Goal: Task Accomplishment & Management: Manage account settings

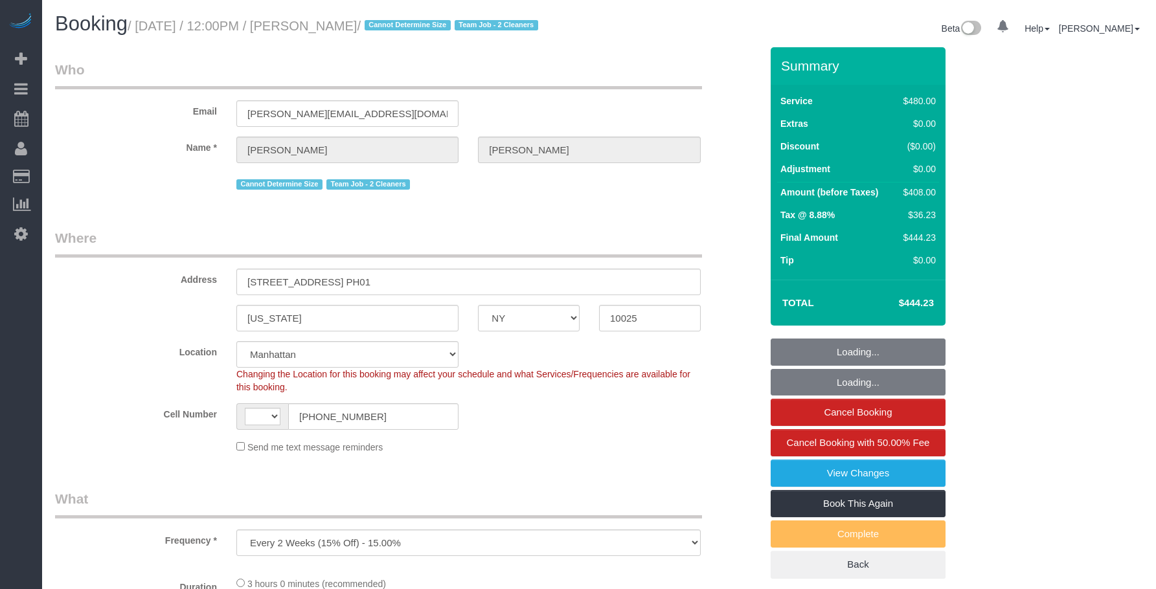
select select "NY"
select select "number:57"
select select "number:71"
select select "number:15"
select select "number:5"
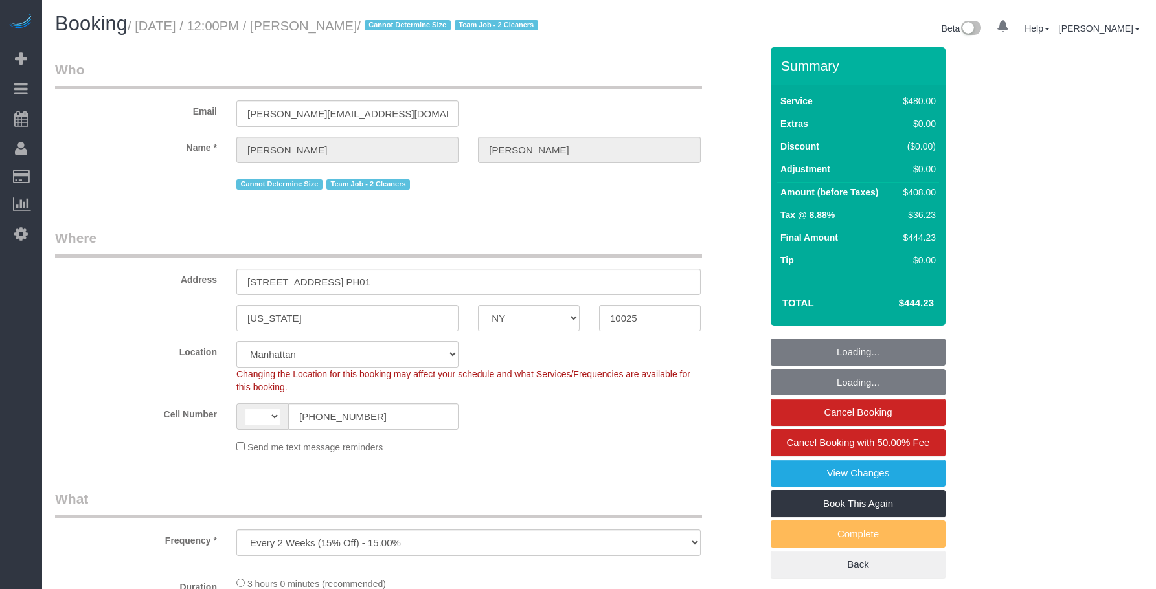
select select "object:895"
select select "string:[GEOGRAPHIC_DATA]"
select select "spot1"
select select "2"
select select "180"
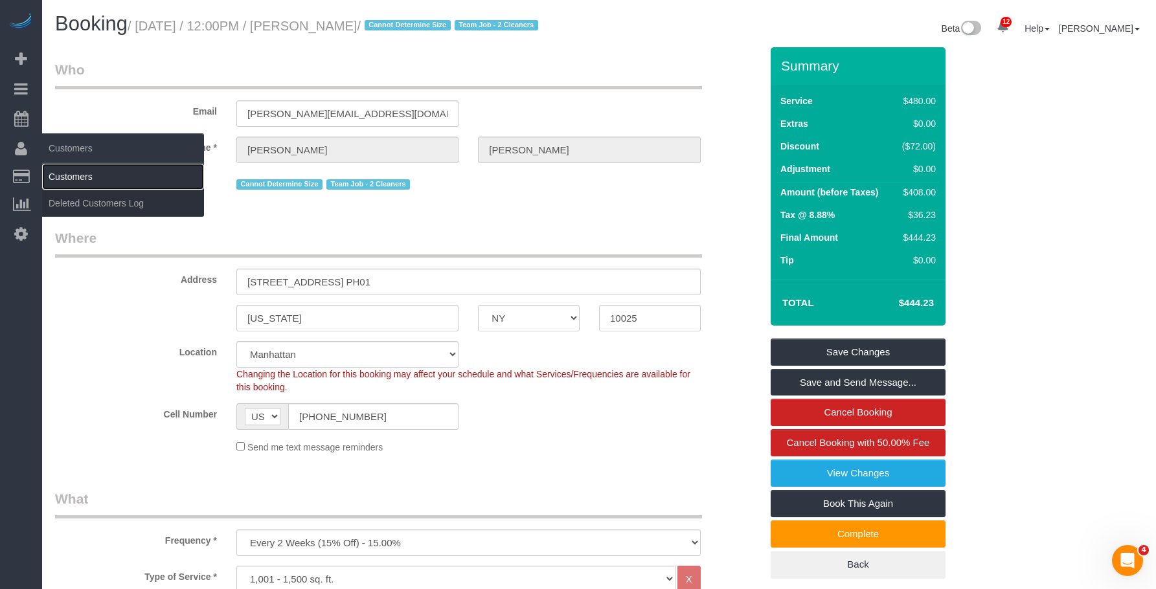
drag, startPoint x: 93, startPoint y: 182, endPoint x: 109, endPoint y: 170, distance: 20.9
click at [93, 182] on link "Customers" at bounding box center [123, 177] width 162 height 26
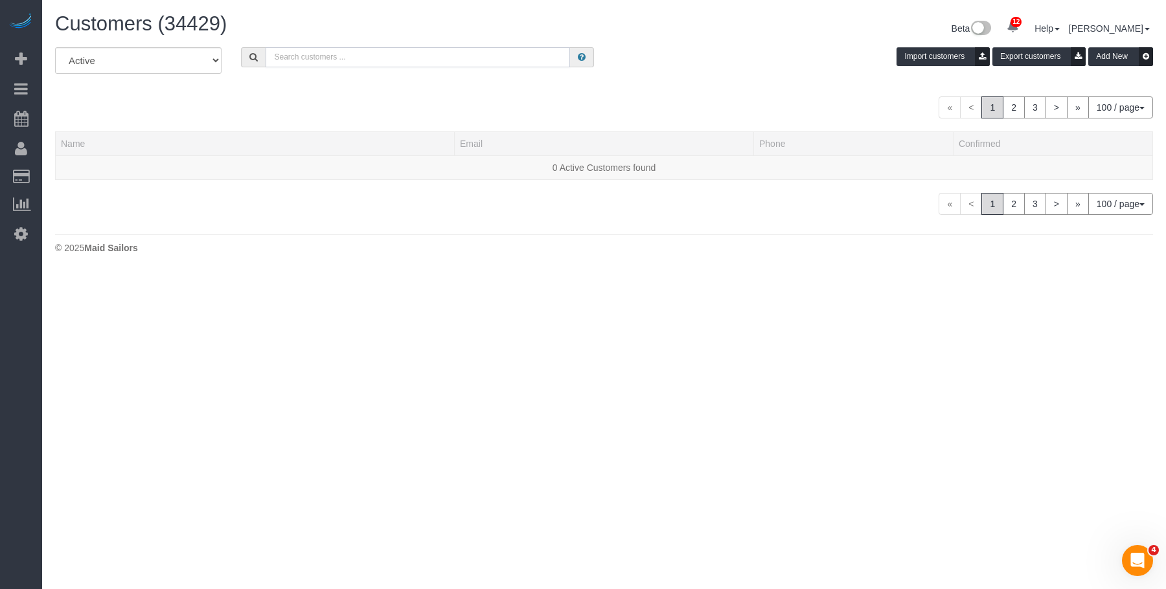
click at [302, 60] on input "text" at bounding box center [418, 57] width 304 height 20
paste input "Bungalow Living"
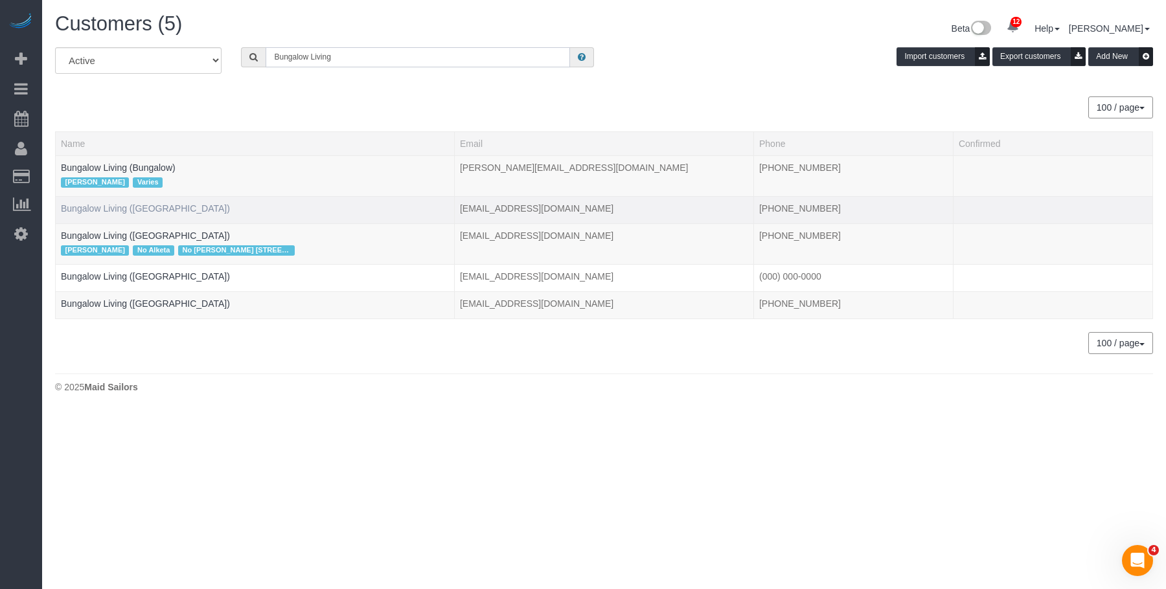
type input "Bungalow Living"
click at [148, 212] on link "Bungalow Living (Boston)" at bounding box center [145, 208] width 169 height 10
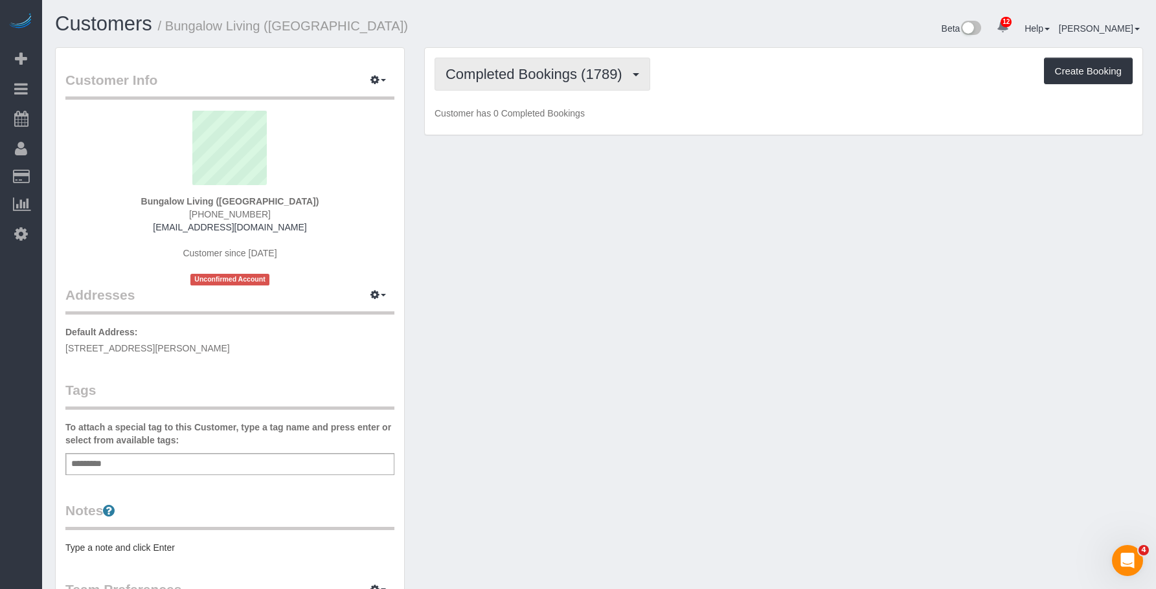
click at [507, 66] on span "Completed Bookings (1789)" at bounding box center [537, 74] width 183 height 16
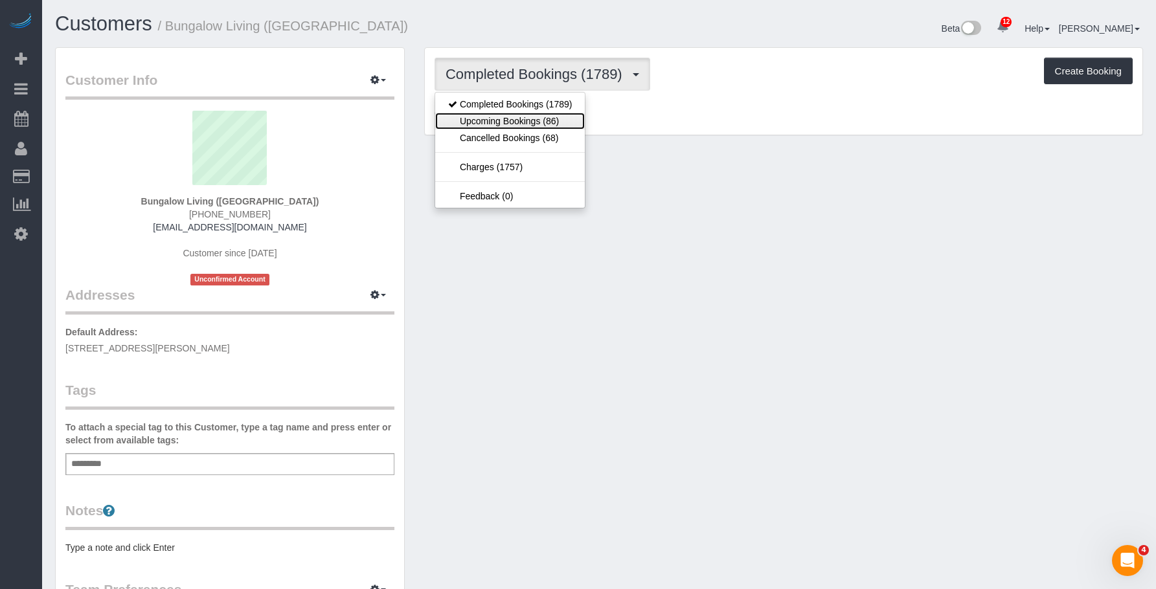
click at [489, 122] on link "Upcoming Bookings (86)" at bounding box center [510, 121] width 150 height 17
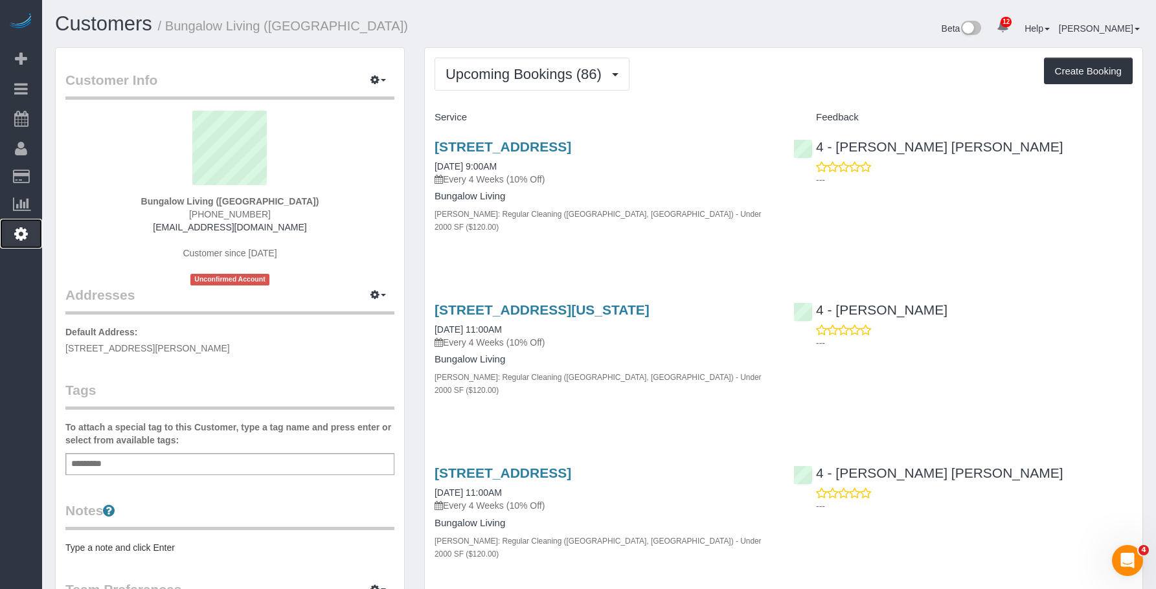
click at [19, 235] on icon at bounding box center [21, 234] width 14 height 16
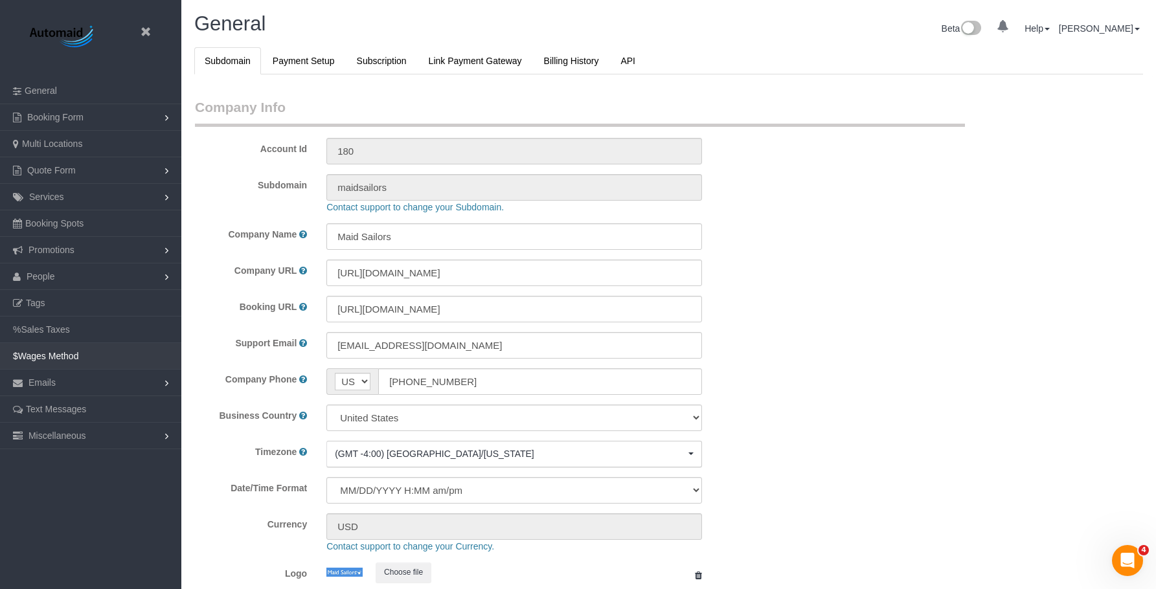
select select "425"
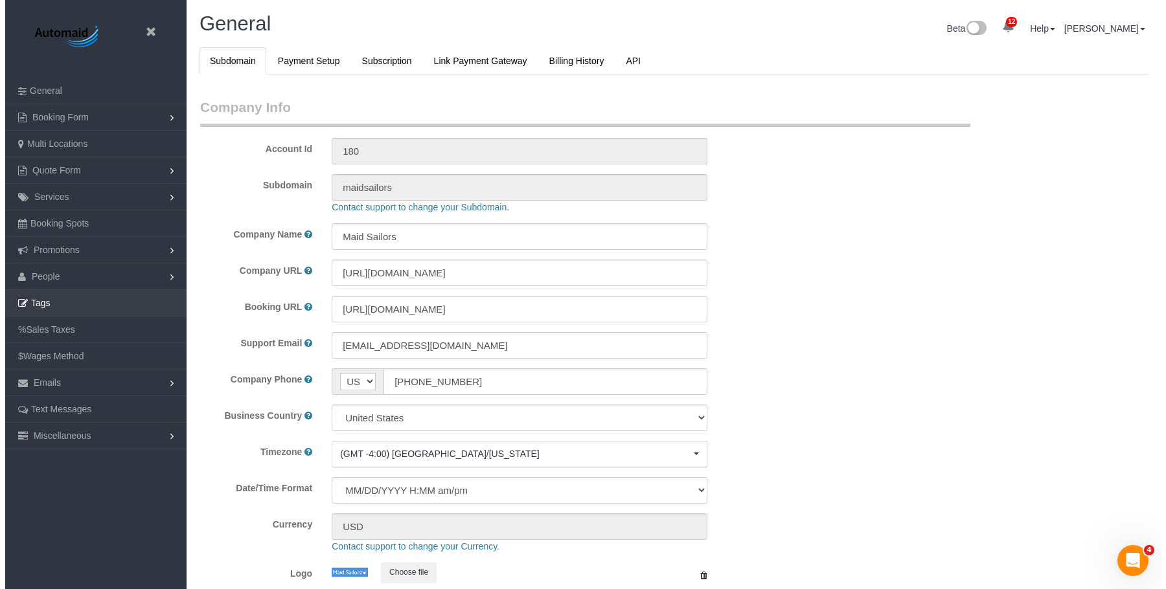
scroll to position [2746, 1156]
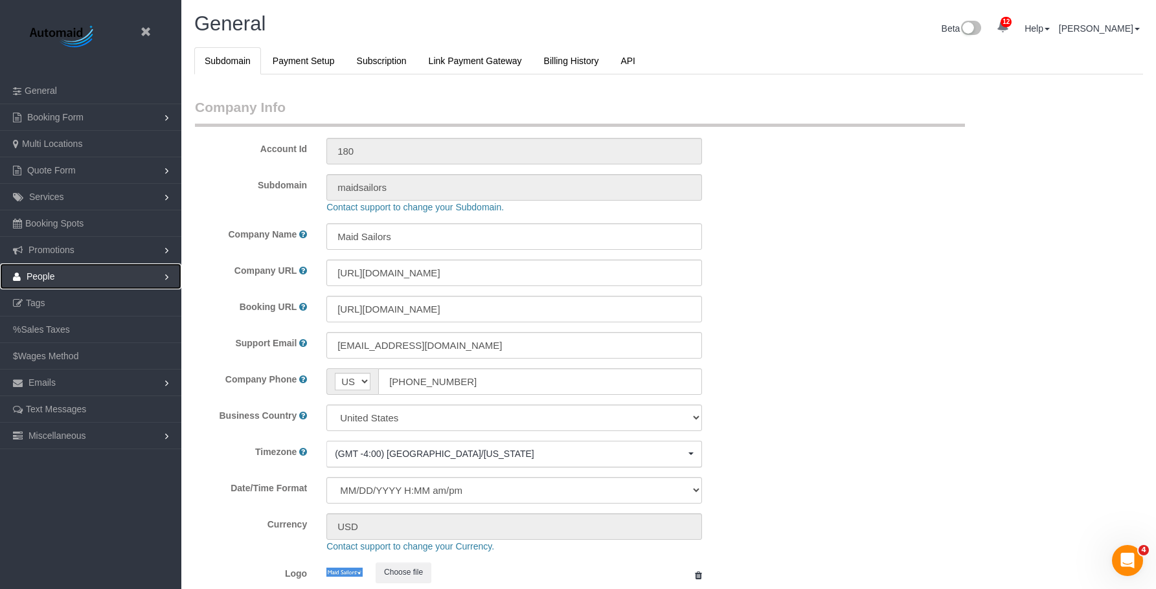
click at [60, 279] on link "People" at bounding box center [90, 277] width 181 height 26
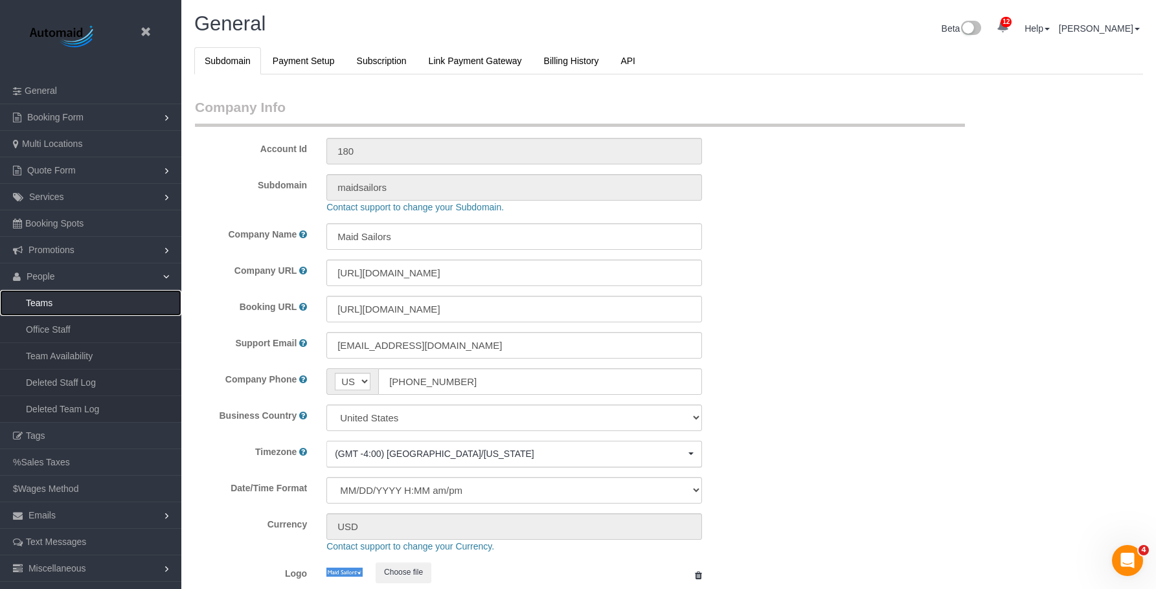
click at [58, 308] on link "Teams" at bounding box center [90, 303] width 181 height 26
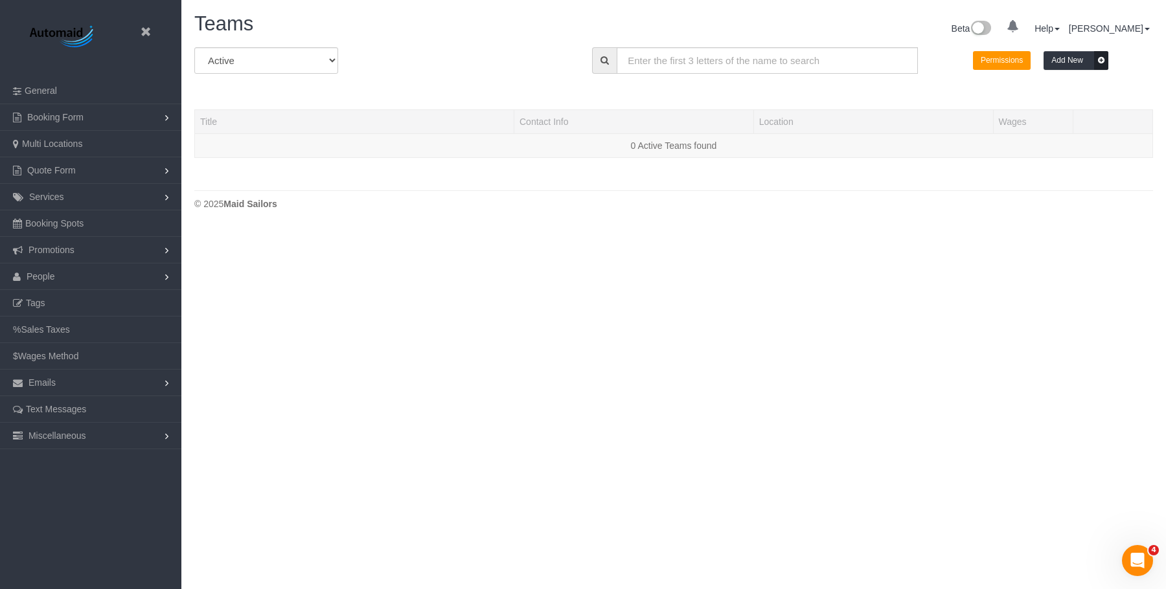
scroll to position [229, 1166]
click at [716, 59] on input "text" at bounding box center [766, 60] width 301 height 27
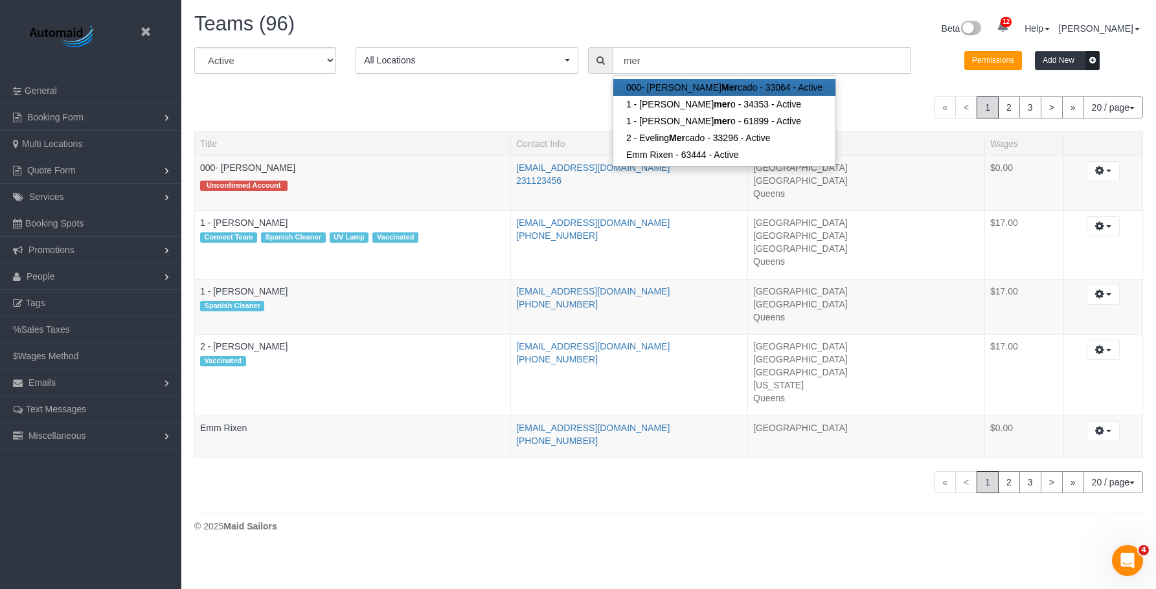
scroll to position [64206, 63592]
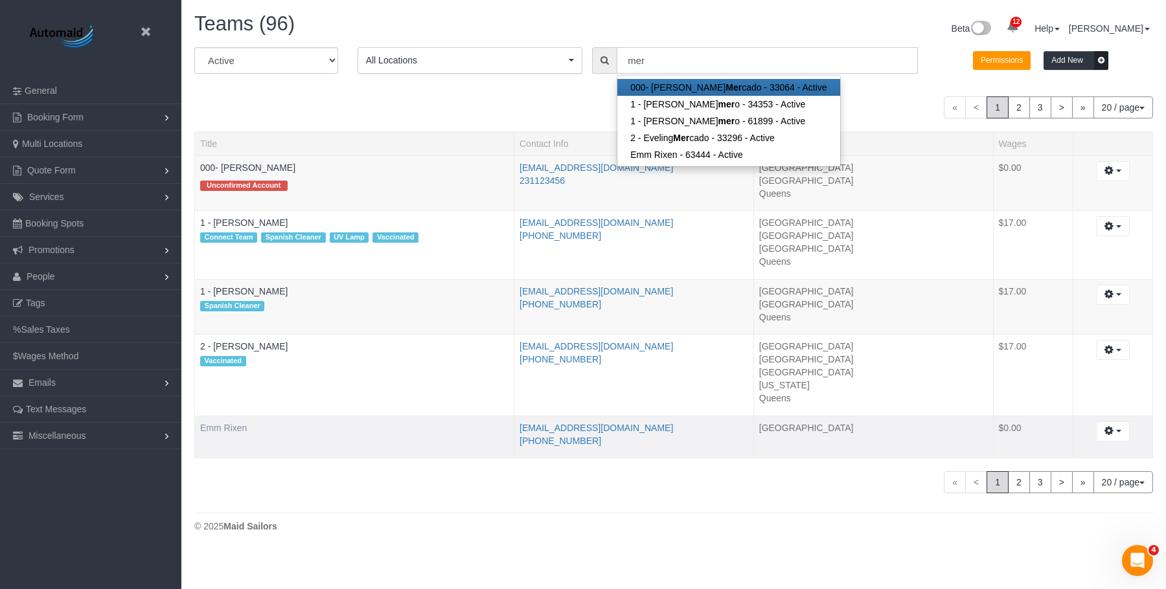
type input "mer"
click at [221, 431] on link "Emm Rixen" at bounding box center [223, 428] width 47 height 10
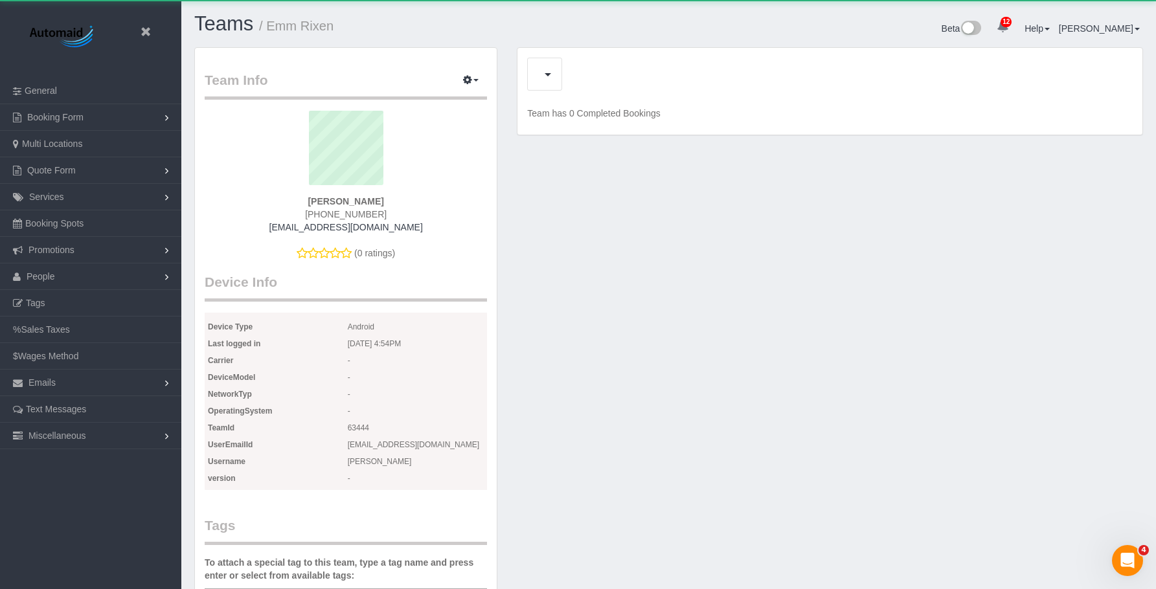
scroll to position [1126, 1156]
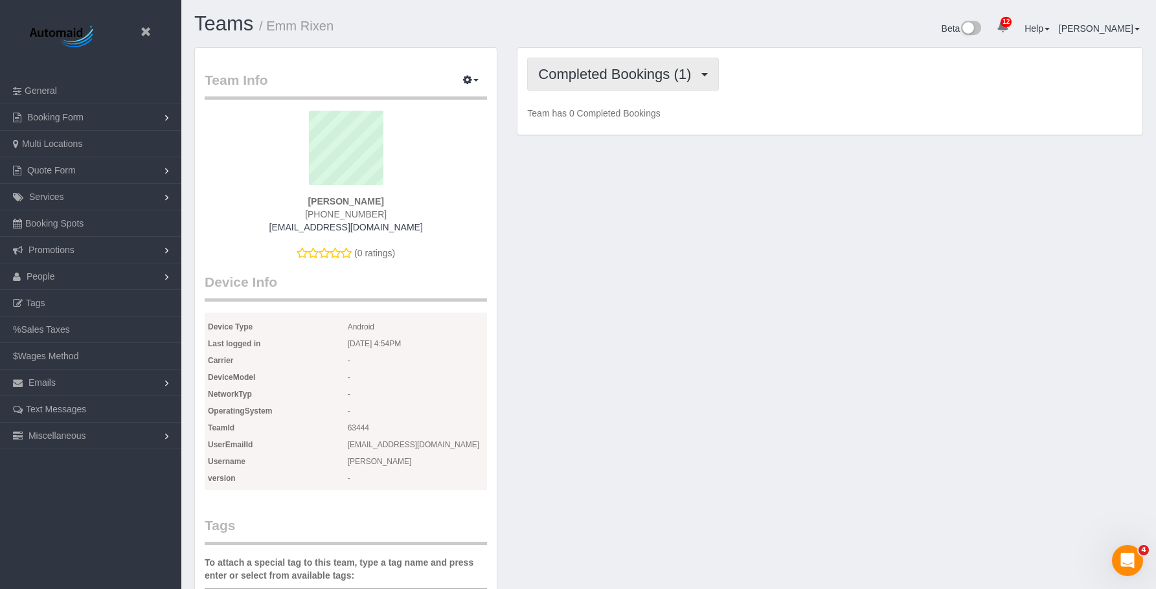
click at [613, 63] on button "Completed Bookings (1)" at bounding box center [623, 74] width 192 height 33
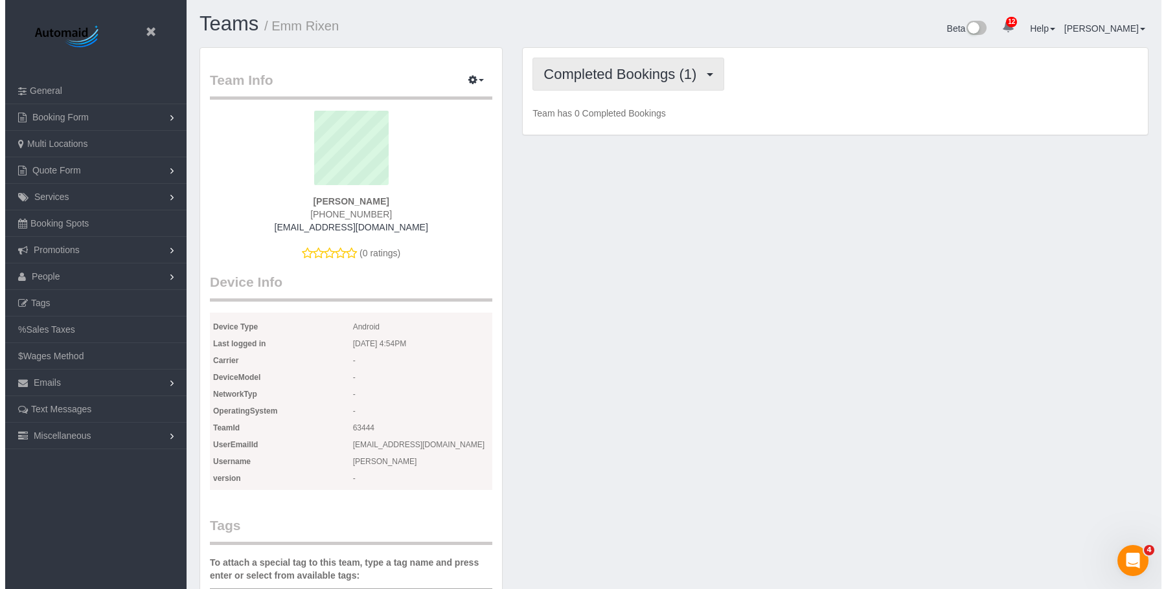
scroll to position [1188, 1156]
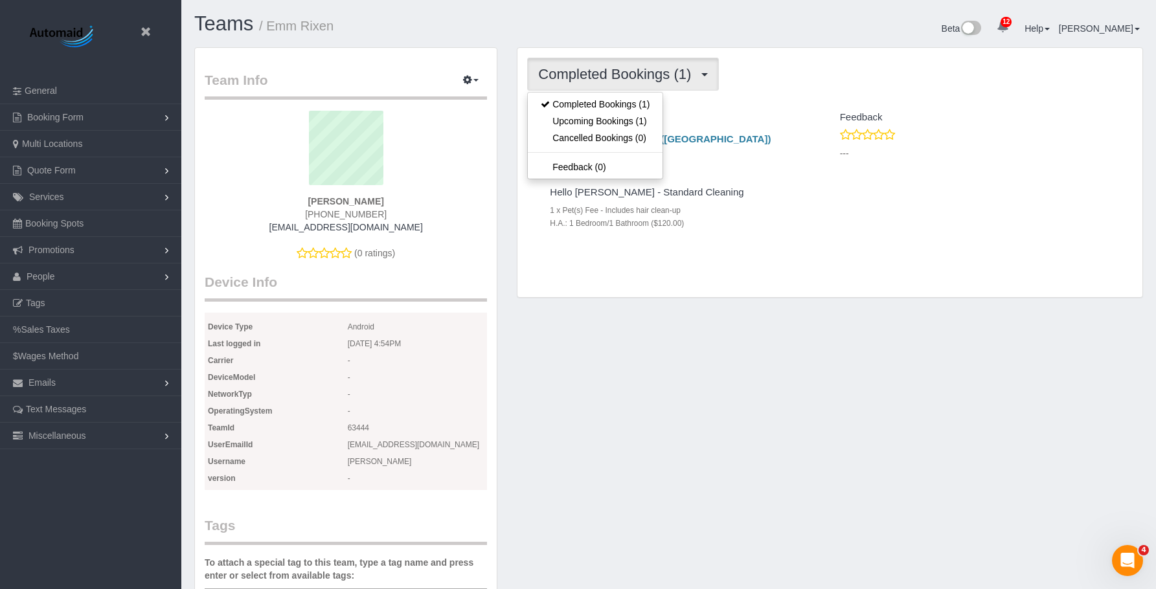
click at [831, 74] on div "Completed Bookings (1) Completed Bookings (1) Upcoming Bookings (1) Cancelled B…" at bounding box center [829, 74] width 605 height 33
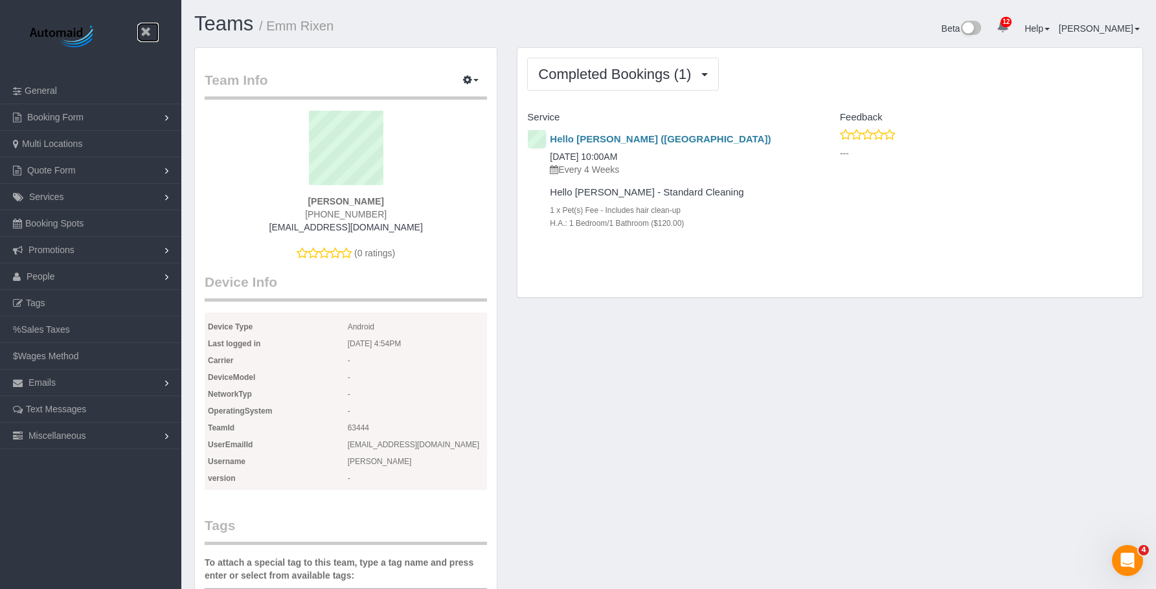
drag, startPoint x: 148, startPoint y: 30, endPoint x: 190, endPoint y: 6, distance: 49.0
click at [149, 30] on icon at bounding box center [145, 32] width 16 height 16
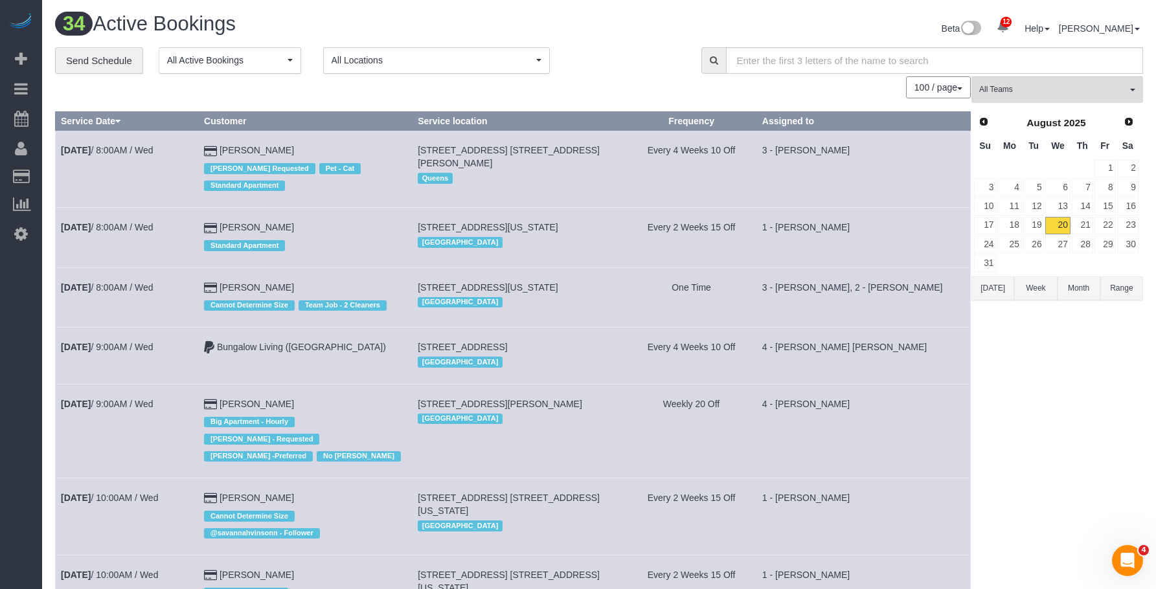
scroll to position [2664, 1156]
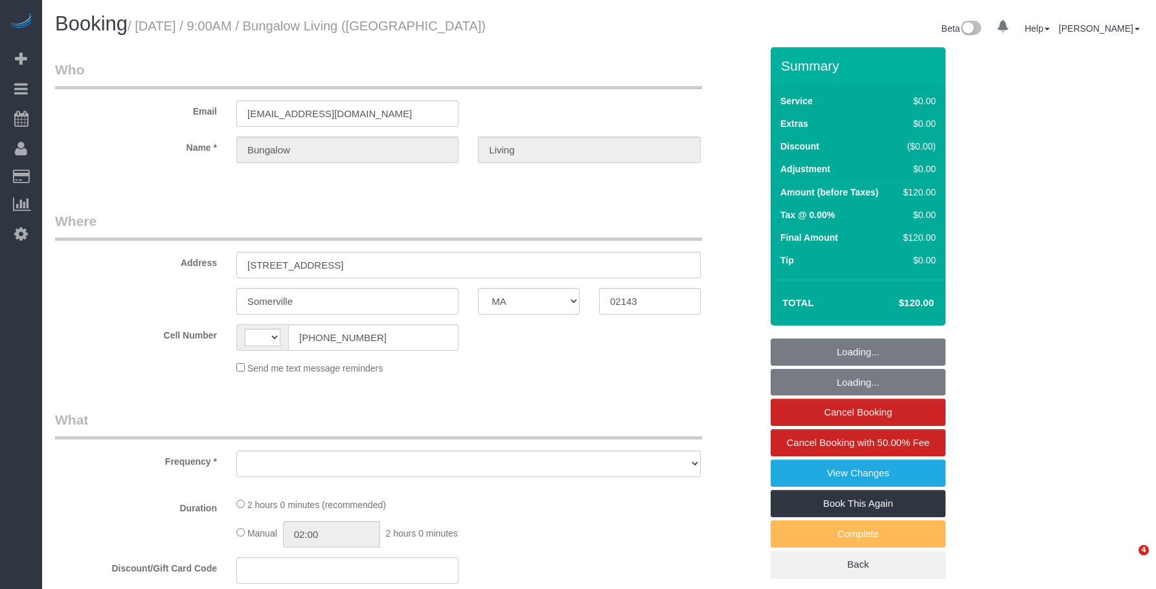
select select "MA"
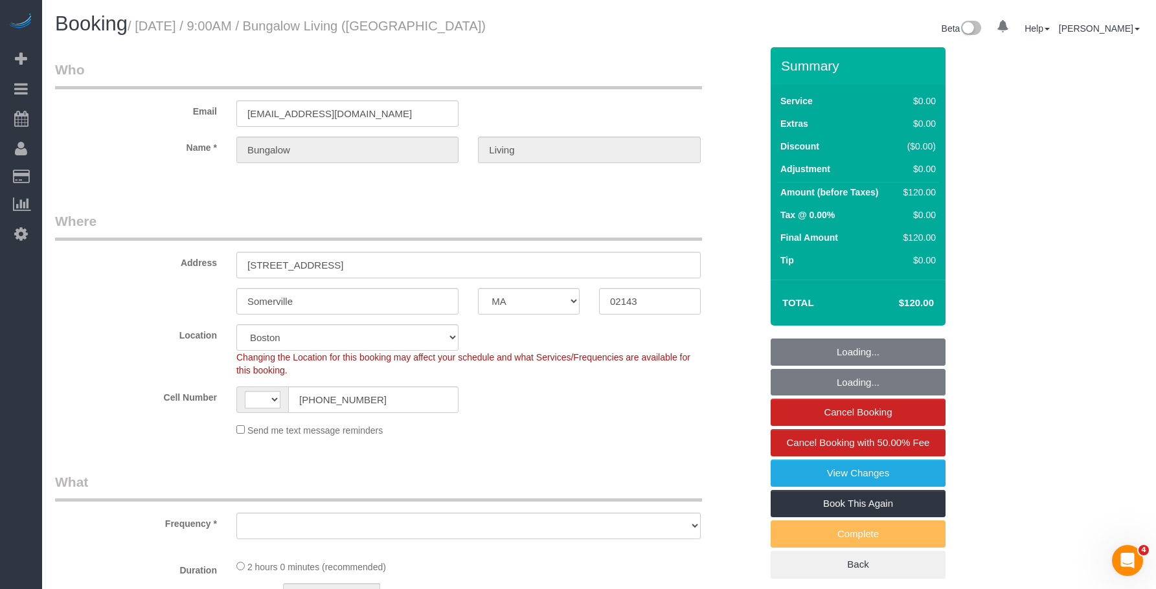
select select "string:[GEOGRAPHIC_DATA]"
select select "object:714"
select select "spot1"
select select "number:89"
select select "number:90"
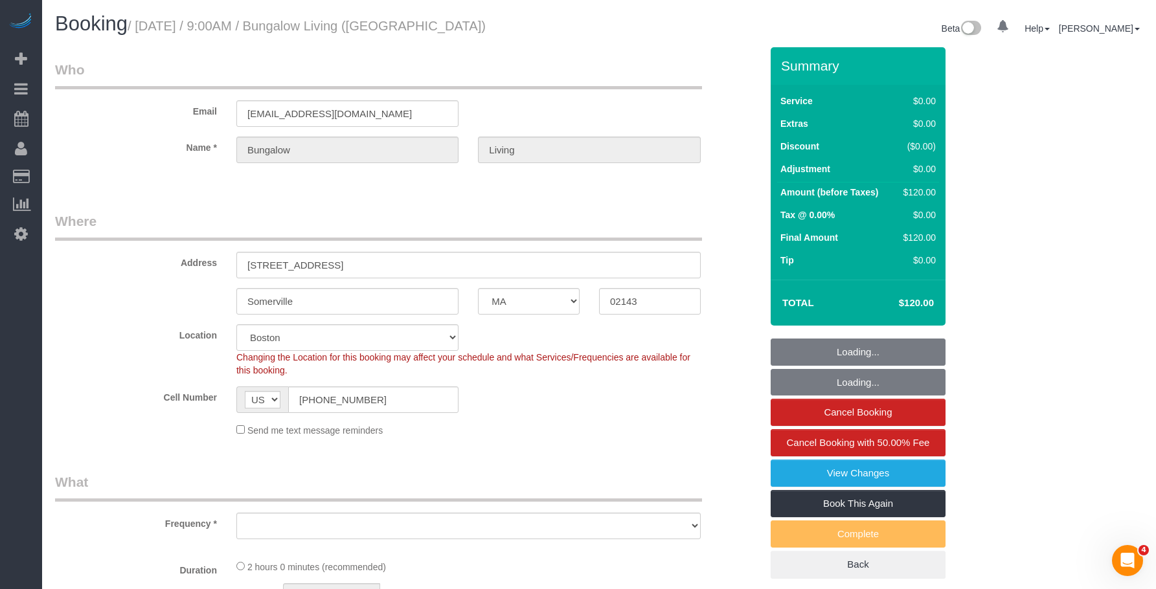
select select "number:15"
select select "number:7"
select select "number:21"
select select "object:1112"
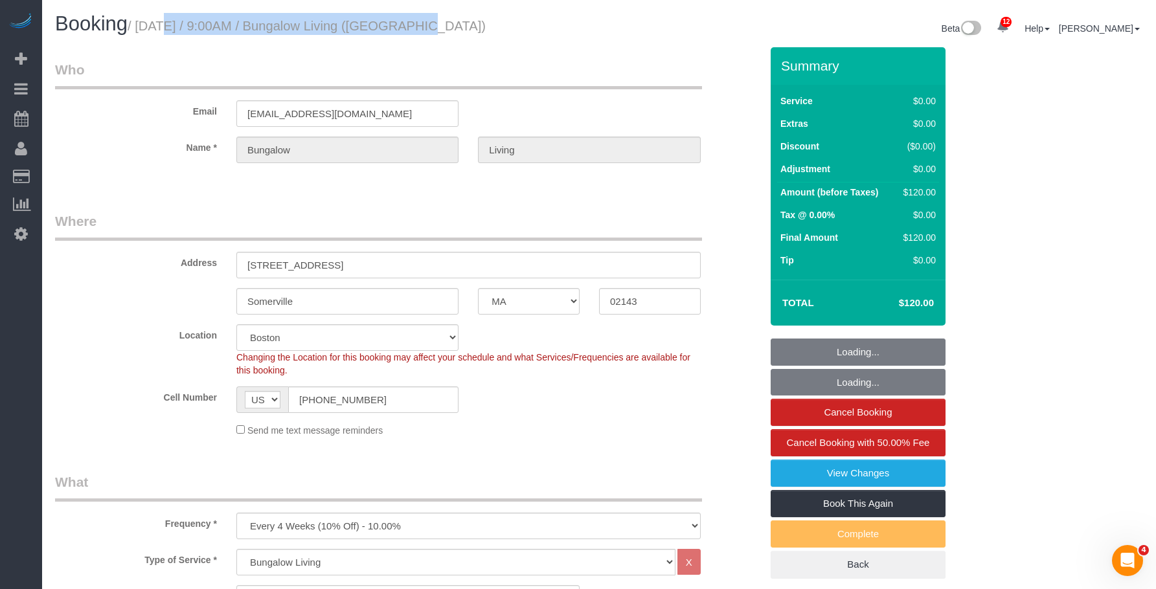
drag, startPoint x: 141, startPoint y: 25, endPoint x: 398, endPoint y: 30, distance: 257.2
click at [398, 30] on small "/ August 21, 2025 / 9:00AM / Bungalow Living (Boston)" at bounding box center [307, 26] width 358 height 14
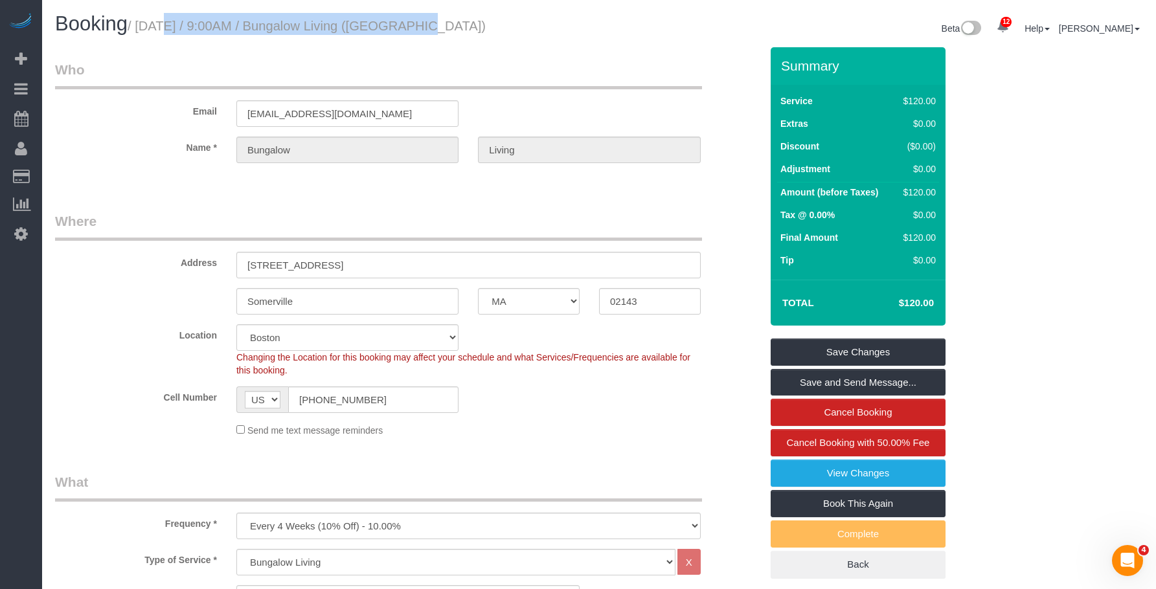
copy small "August 21, 2025 / 9:00AM / Bungalow Living"
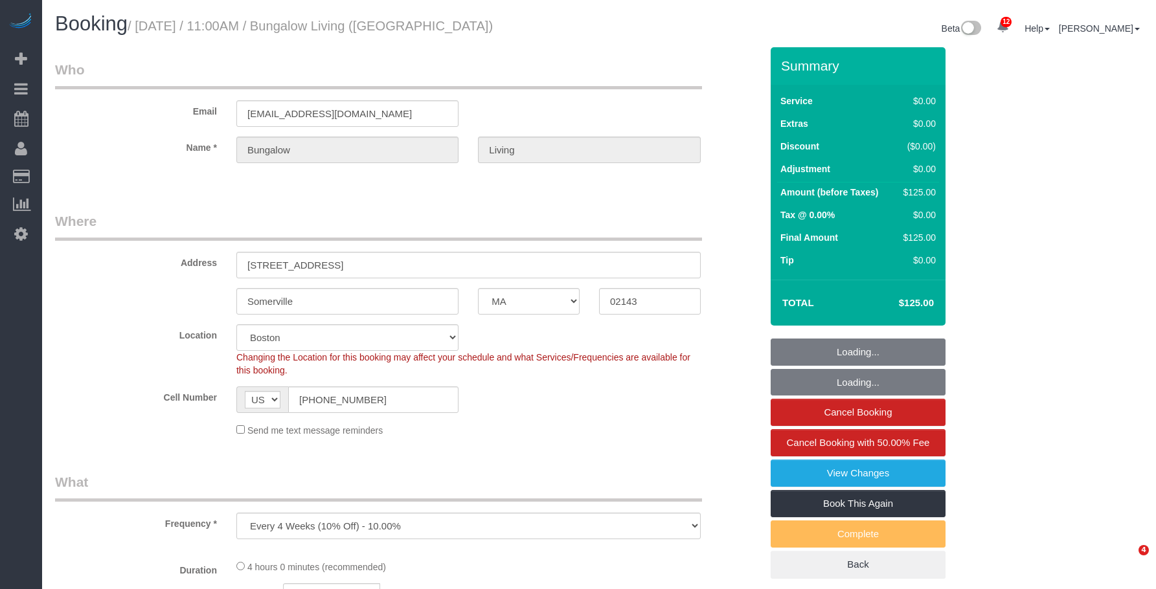
select select "MA"
click at [401, 25] on small "/ August 21, 2025 / 11:00AM / Bungalow Living (Boston)" at bounding box center [310, 26] width 365 height 14
select select "number:89"
select select "number:90"
select select "number:15"
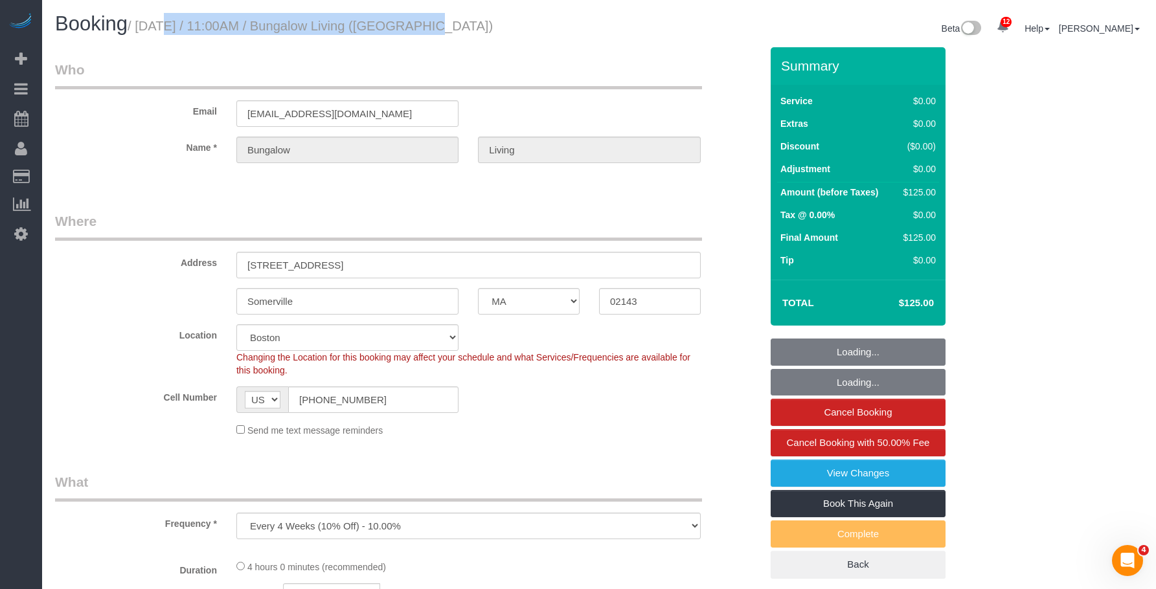
select select "number:7"
select select "number:21"
select select "object:881"
select select "spot1"
select select "2"
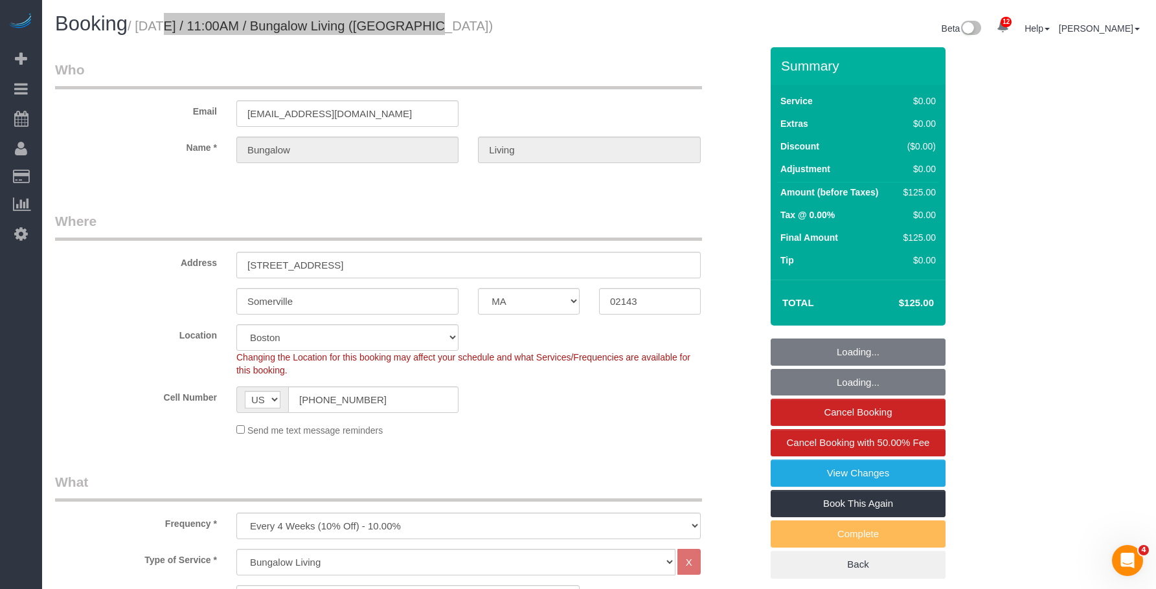
select select "2"
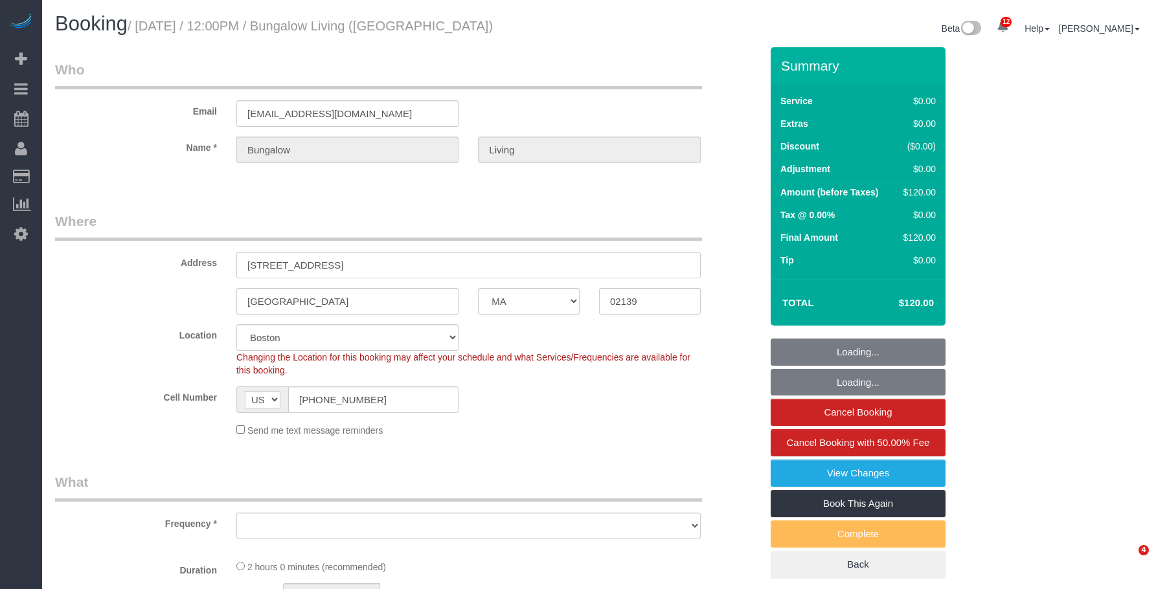
select select "MA"
select select "number:89"
select select "number:90"
select select "number:15"
select select "number:7"
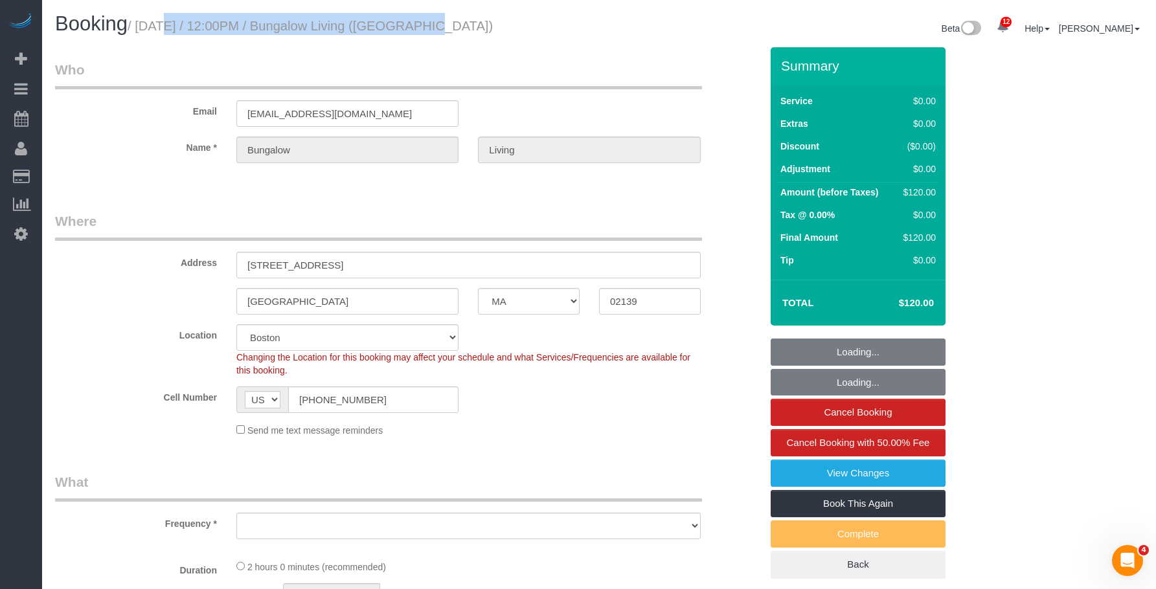
select select "object:912"
select select "spot1"
click at [403, 30] on small "/ August 21, 2025 / 12:00PM / Bungalow Living (Boston)" at bounding box center [310, 26] width 365 height 14
select select "object:1013"
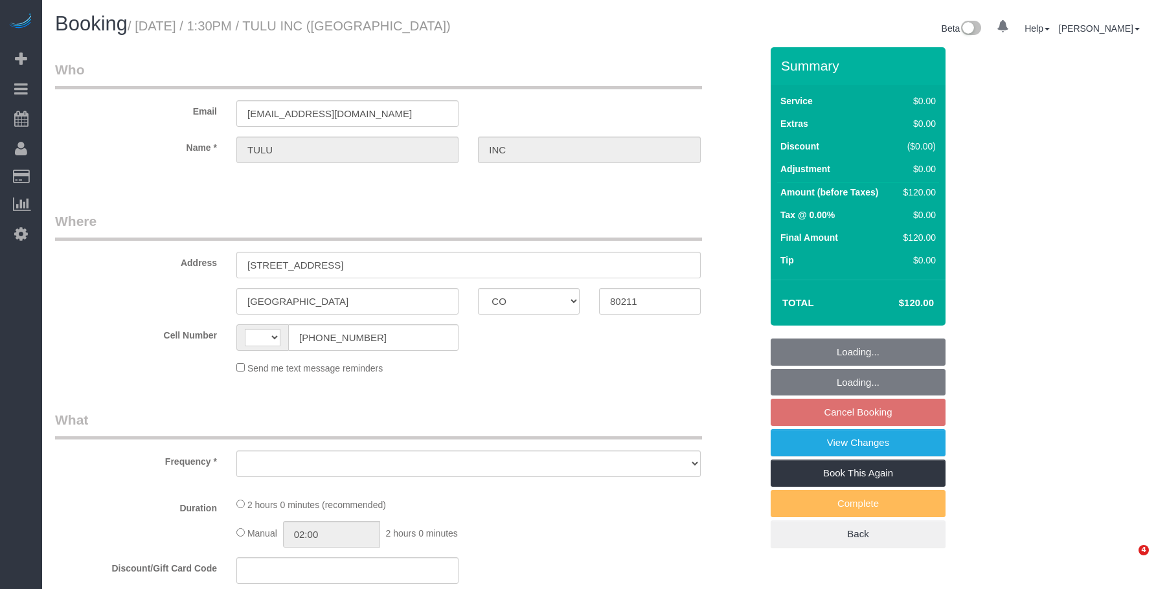
select select "CO"
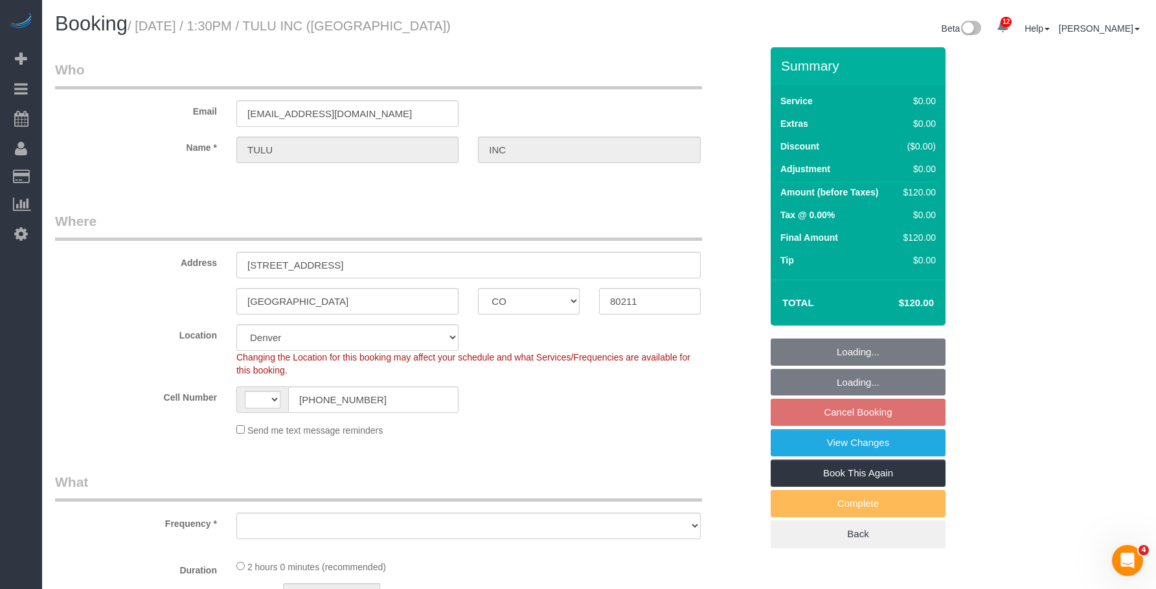
select select "number:89"
select select "number:90"
select select "number:15"
select select "number:6"
select select "string:[GEOGRAPHIC_DATA]"
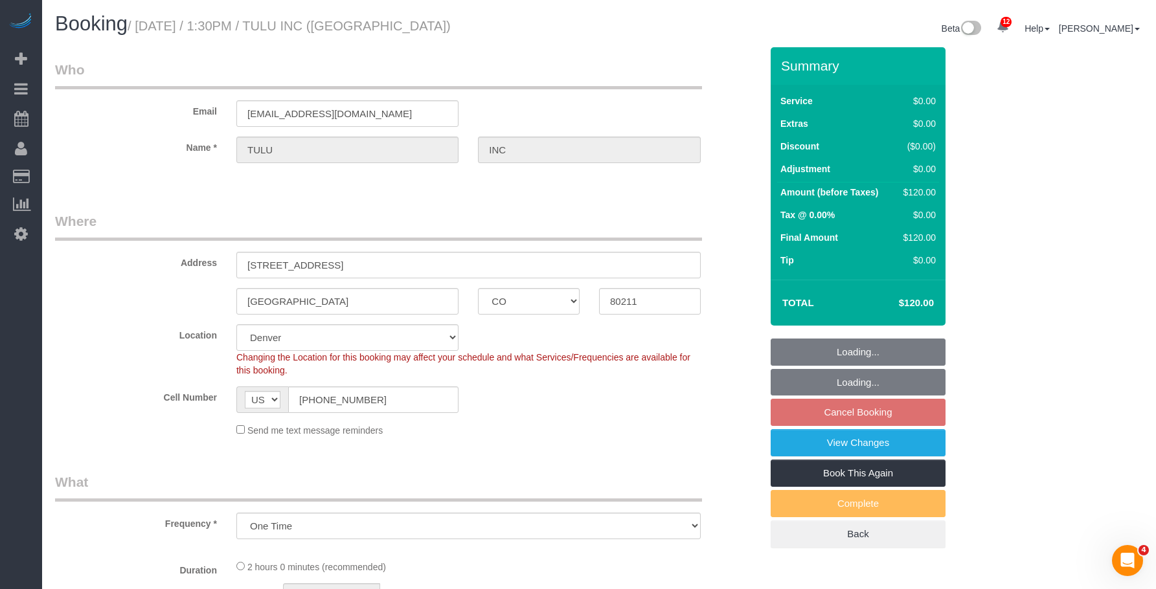
select select "object:976"
select select "1"
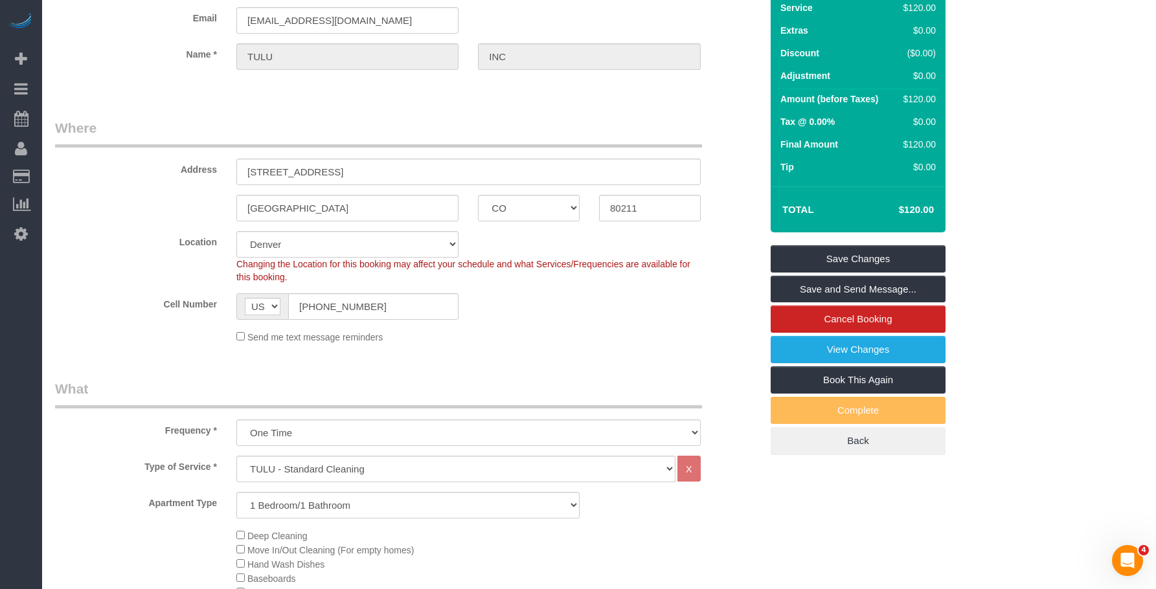
scroll to position [6, 0]
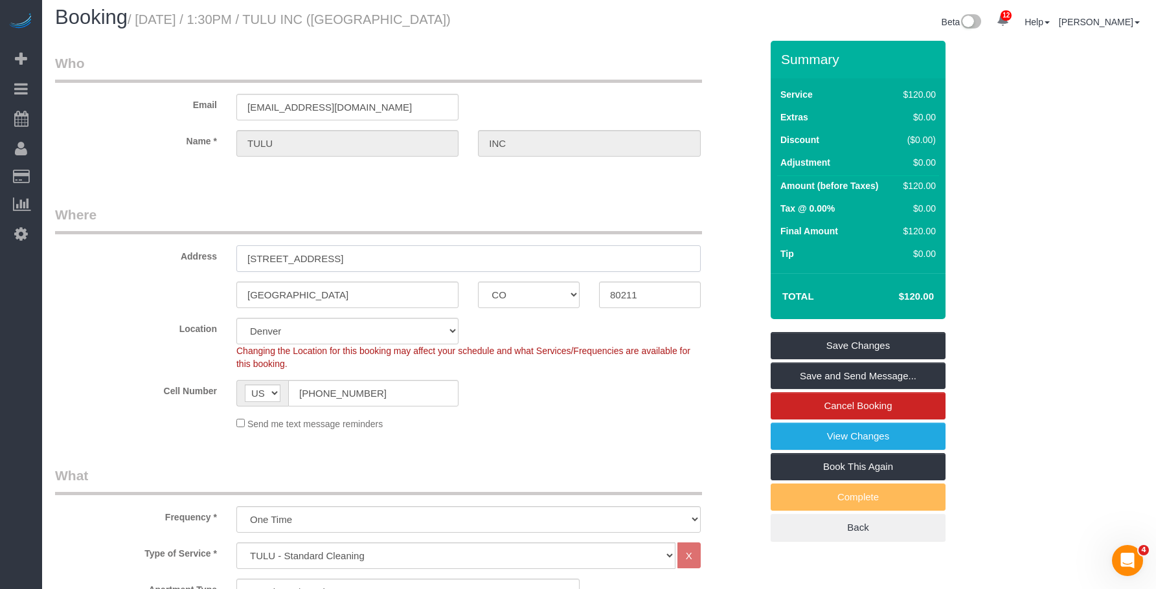
drag, startPoint x: 243, startPoint y: 258, endPoint x: 334, endPoint y: 256, distance: 90.7
click at [334, 256] on input "[STREET_ADDRESS]" at bounding box center [468, 258] width 464 height 27
click at [473, 74] on legend "Who" at bounding box center [378, 68] width 647 height 29
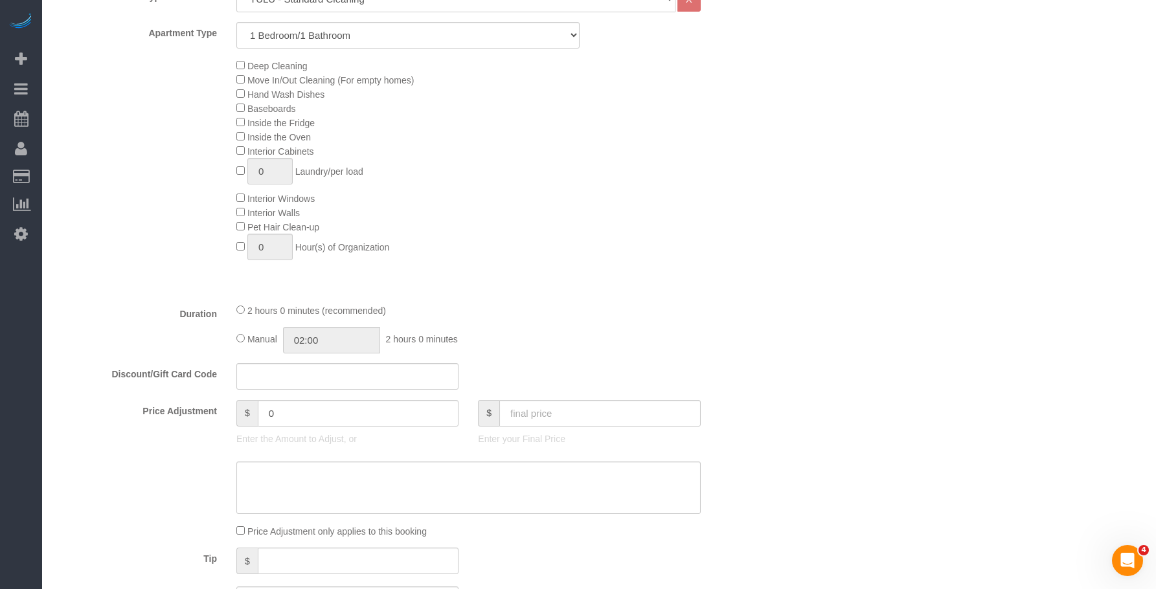
scroll to position [460, 0]
